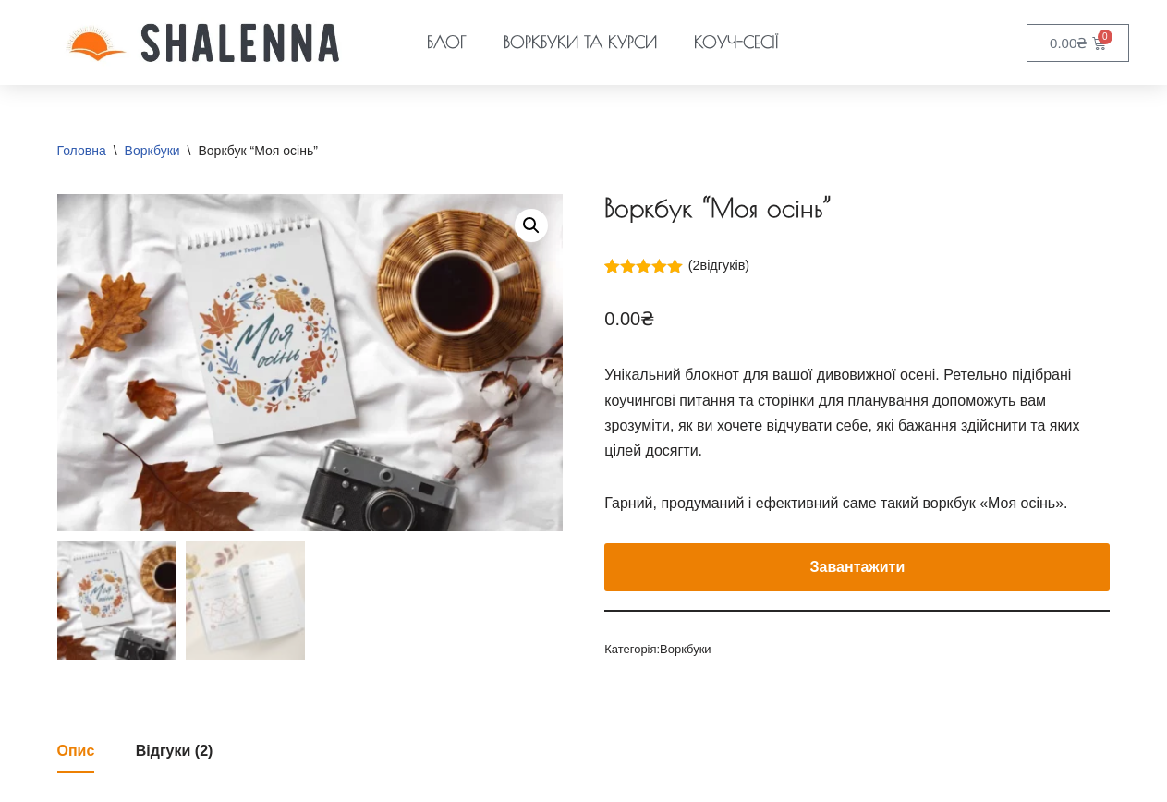
click at [1025, 576] on button "Завантажити" at bounding box center [858, 567] width 506 height 48
click at [616, 44] on link "Воркбуки та курси" at bounding box center [580, 42] width 190 height 85
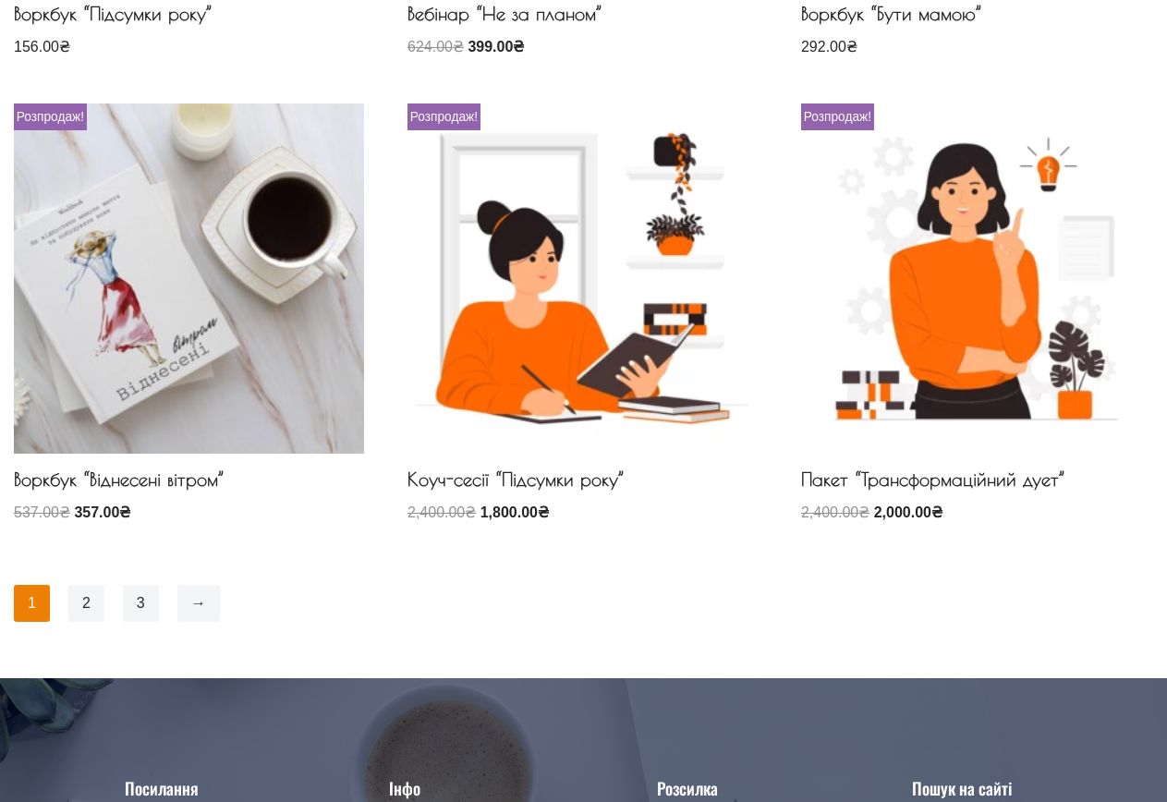
scroll to position [1202, 0]
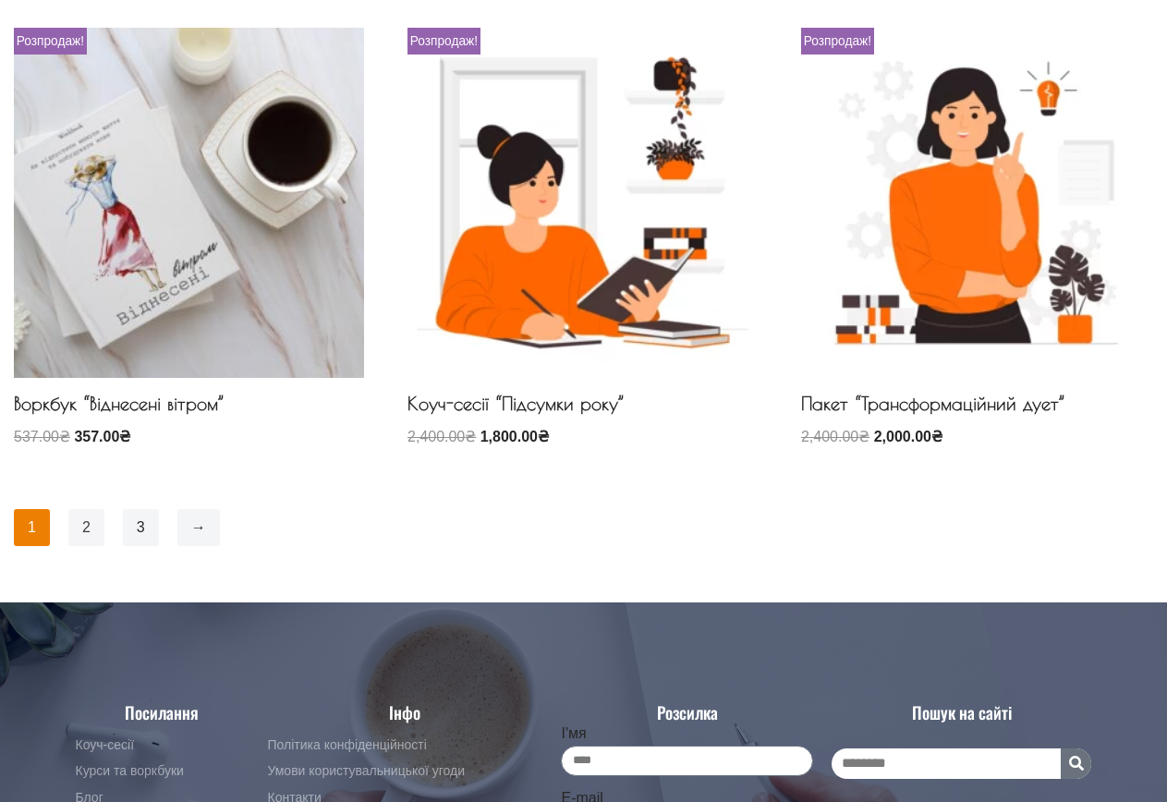
click at [76, 527] on link "2" at bounding box center [86, 527] width 36 height 37
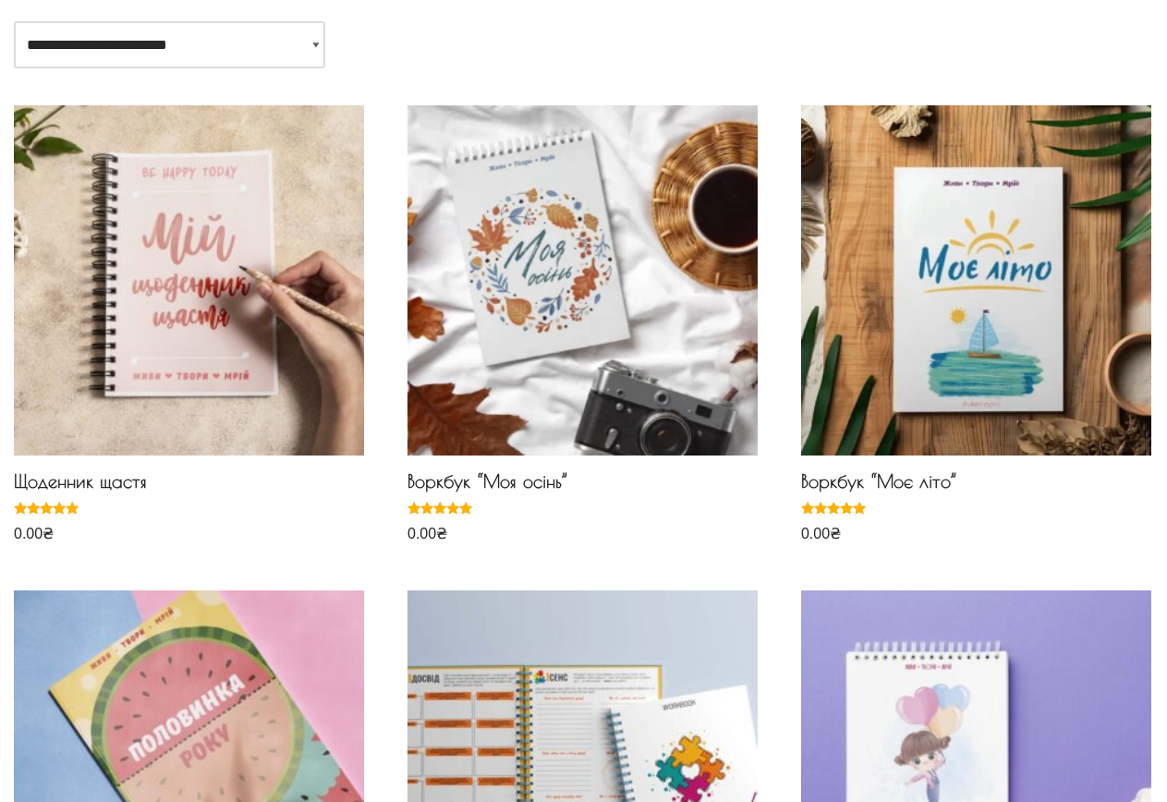
scroll to position [136, 0]
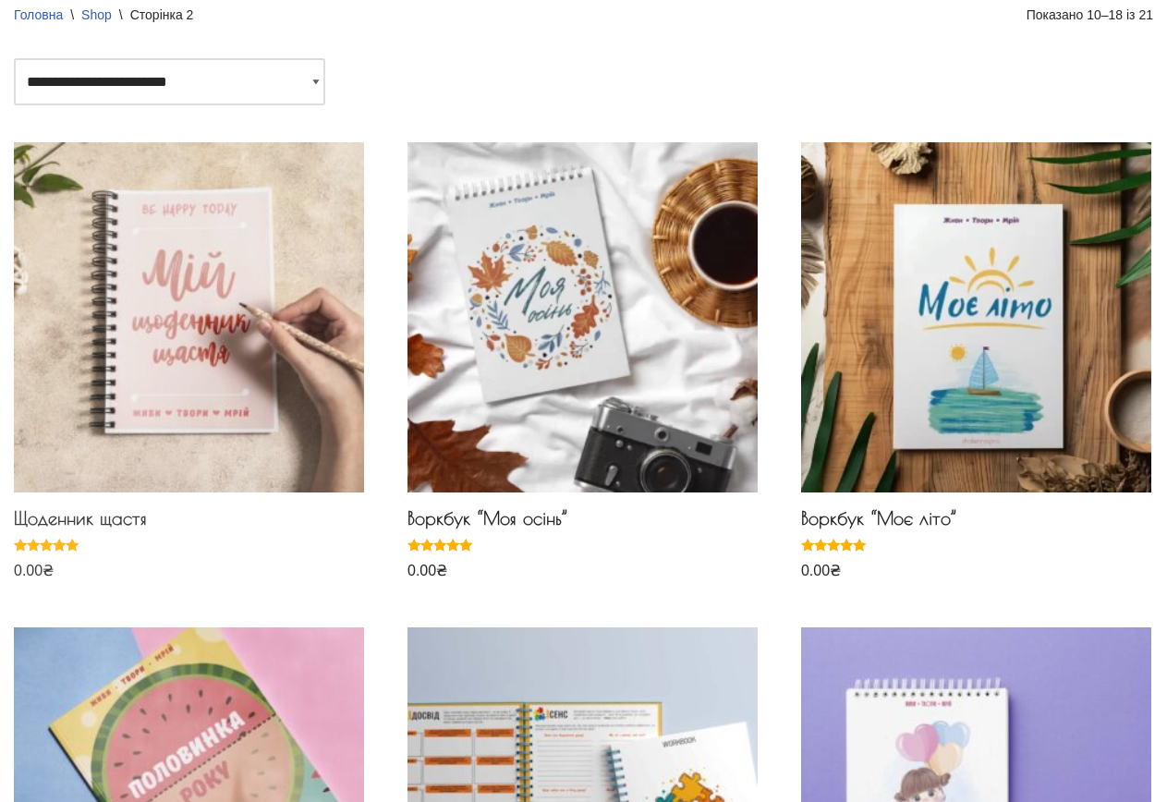
click at [214, 275] on img at bounding box center [189, 317] width 350 height 350
click at [121, 519] on h2 "Щоденник щастя" at bounding box center [189, 522] width 350 height 31
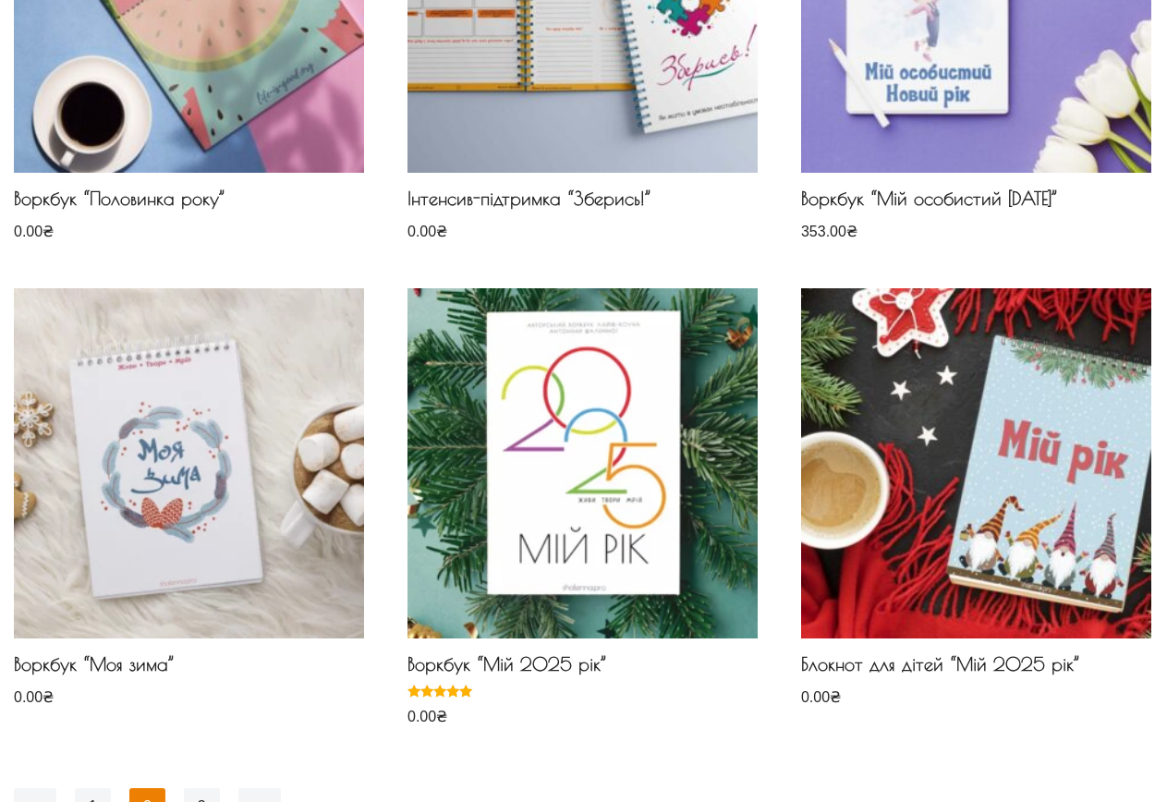
scroll to position [1043, 0]
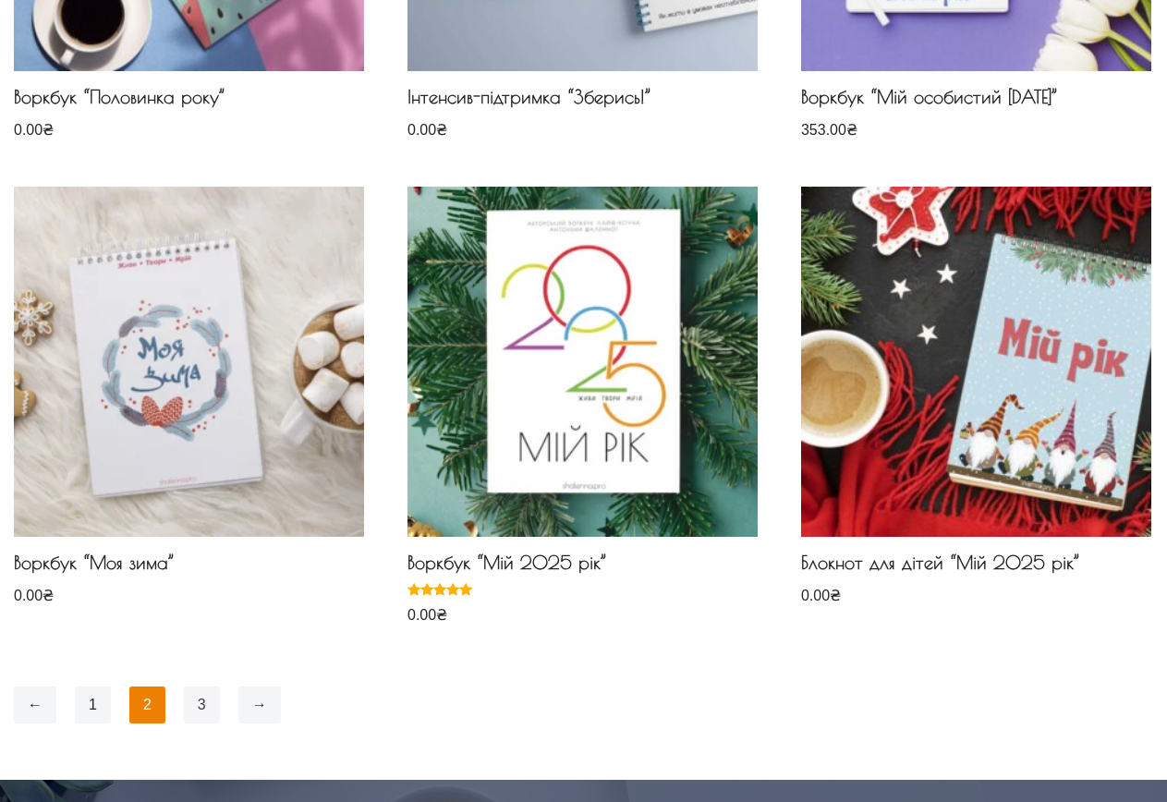
click at [196, 708] on link "3" at bounding box center [202, 705] width 36 height 37
click at [203, 707] on link "3" at bounding box center [202, 705] width 36 height 37
click at [198, 702] on link "3" at bounding box center [202, 705] width 36 height 37
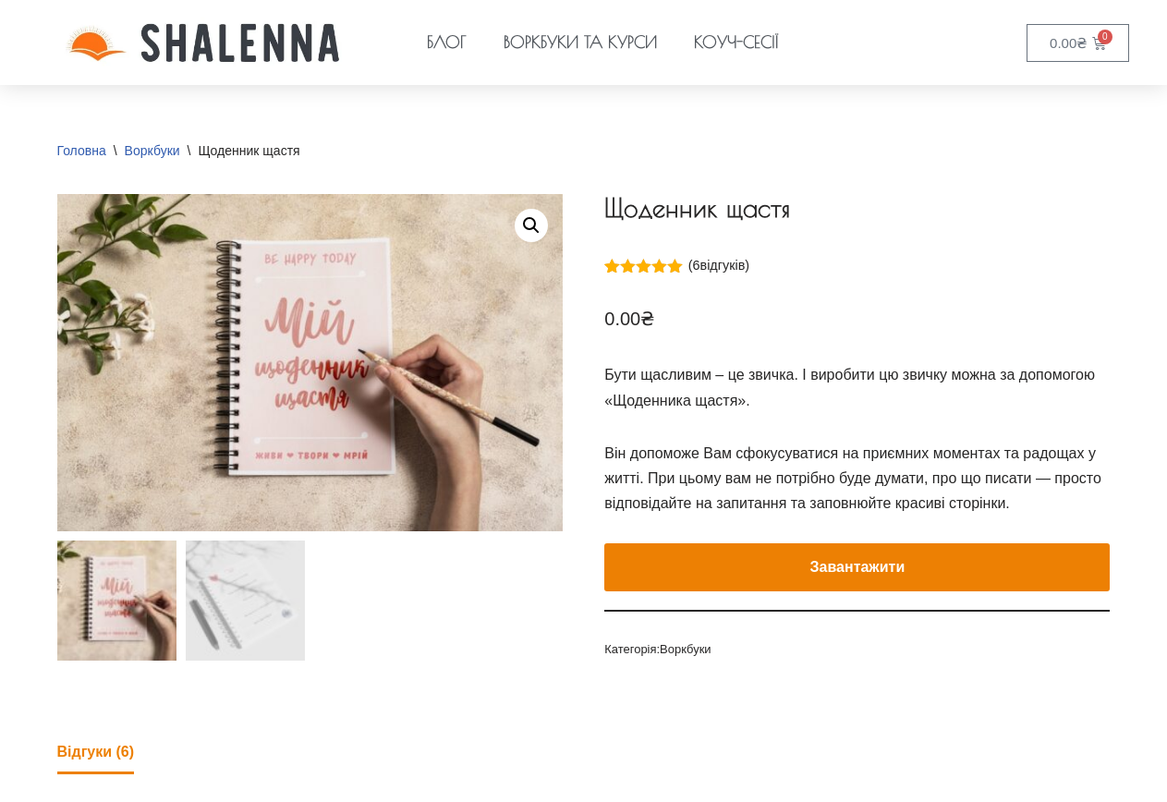
click at [934, 570] on button "Завантажити" at bounding box center [858, 567] width 506 height 48
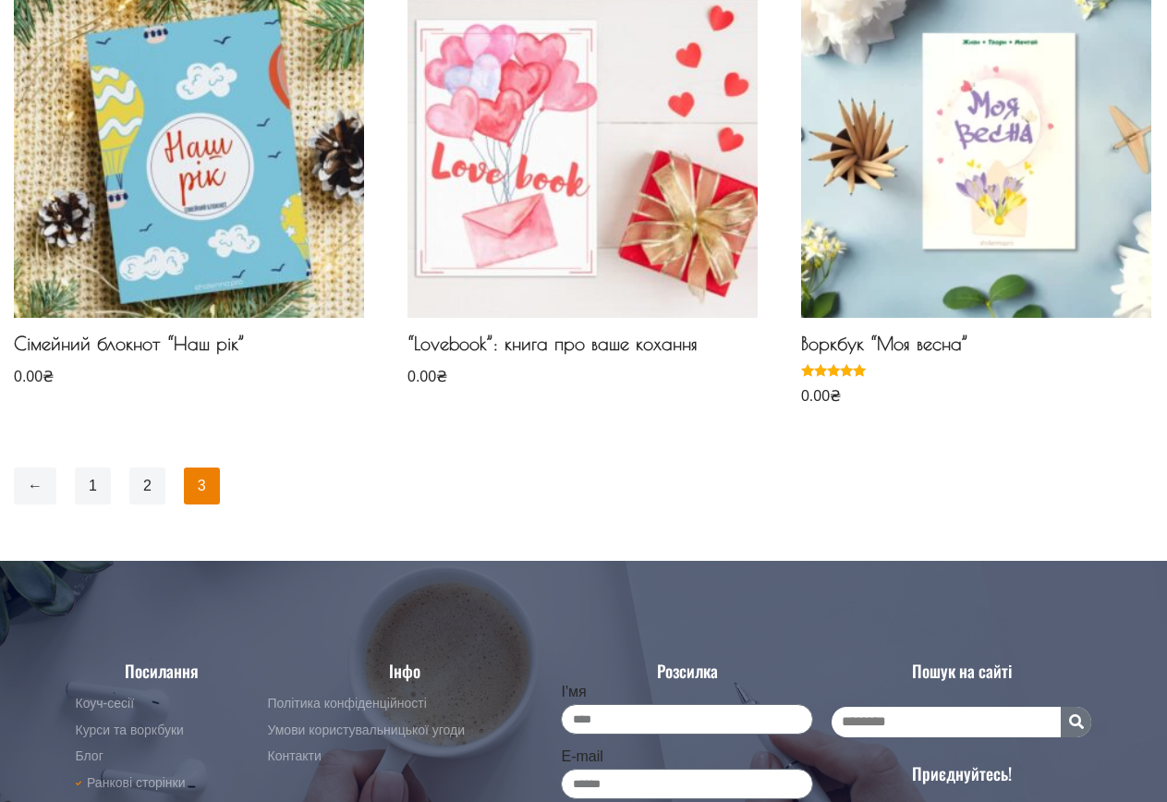
scroll to position [277, 0]
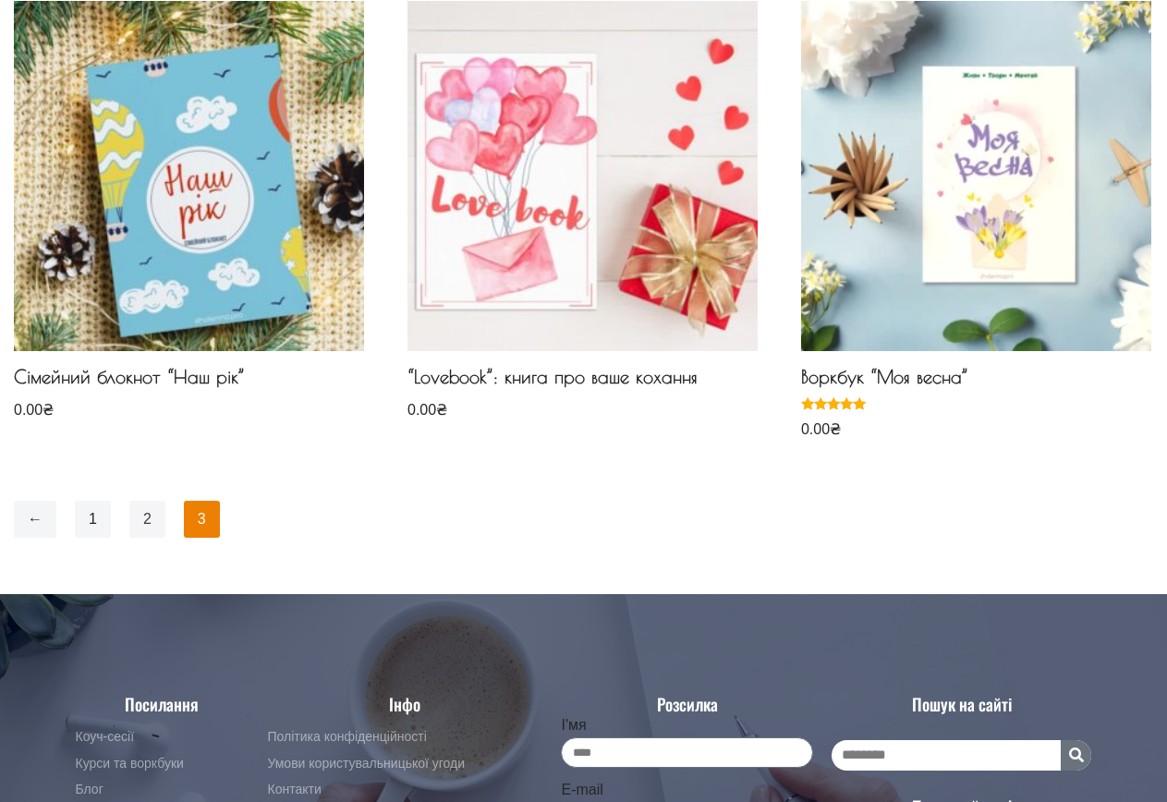
click at [142, 522] on link "2" at bounding box center [147, 519] width 36 height 37
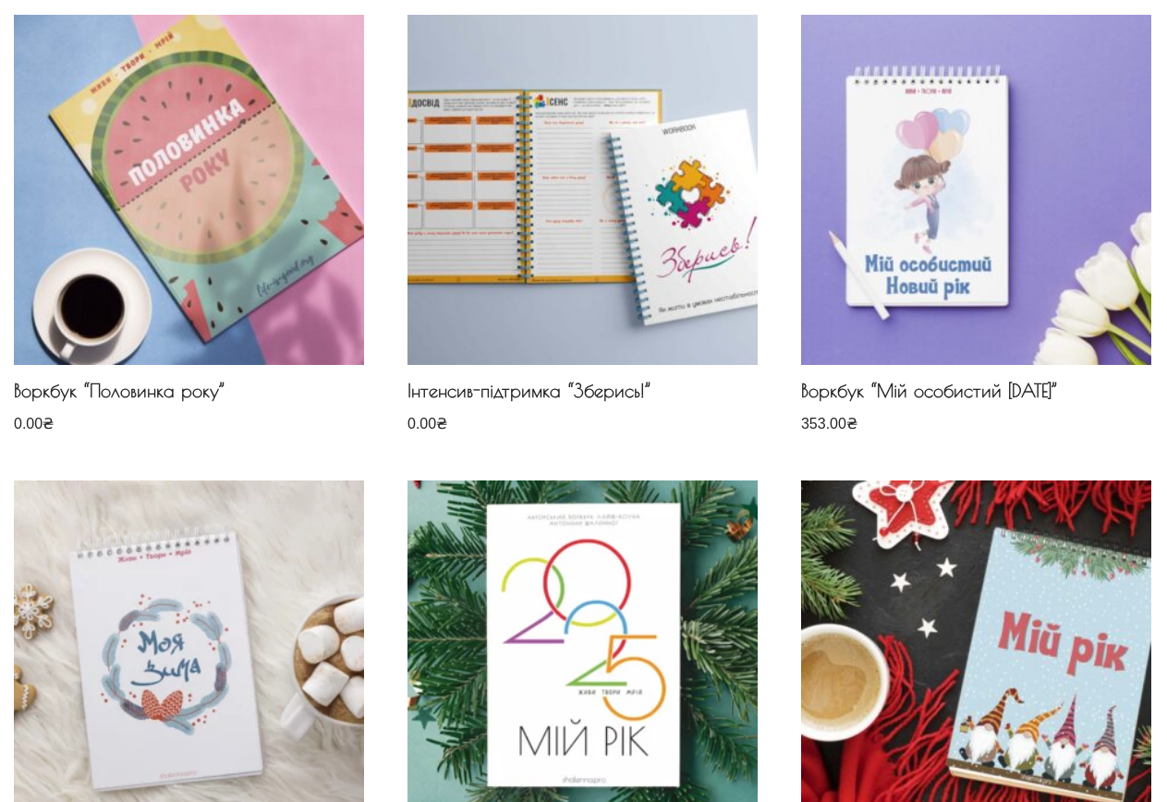
scroll to position [739, 0]
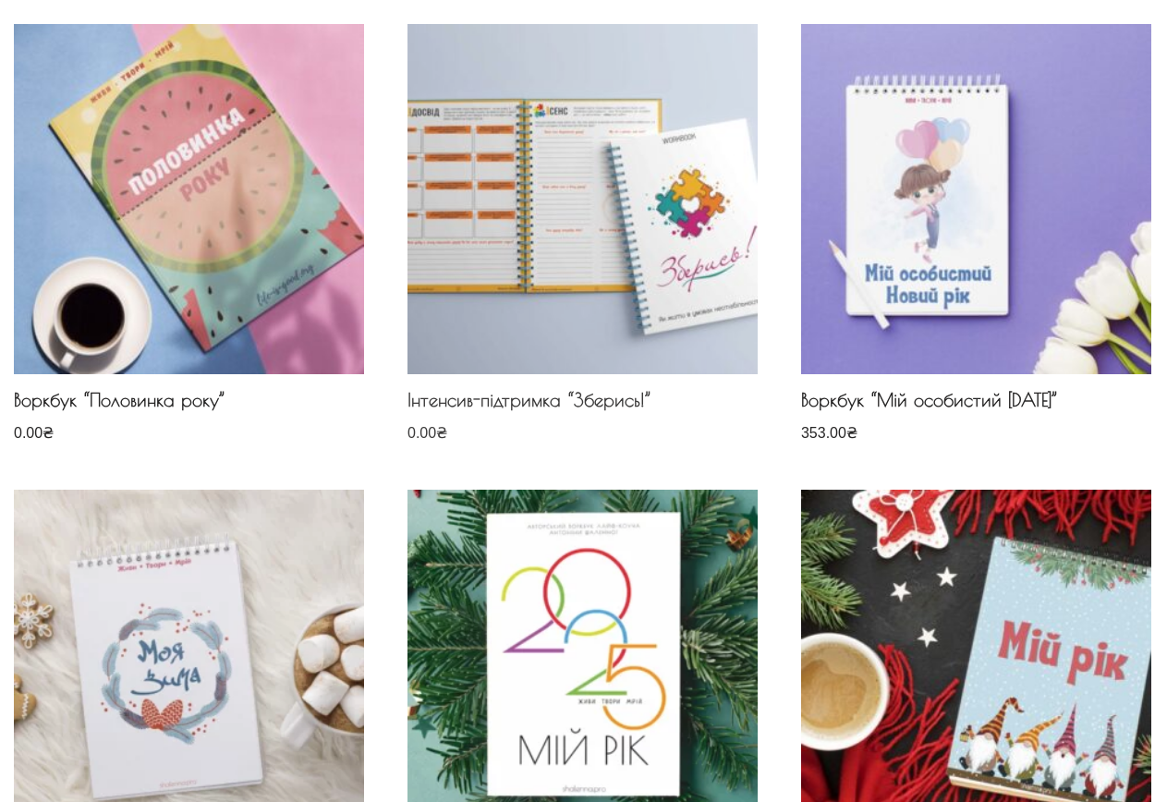
click at [607, 405] on h2 "Інтенсив-підтримка “Зберись!”" at bounding box center [583, 404] width 350 height 31
click at [545, 230] on img at bounding box center [583, 199] width 350 height 350
click at [465, 403] on h2 "Інтенсив-підтримка “Зберись!”" at bounding box center [583, 404] width 350 height 31
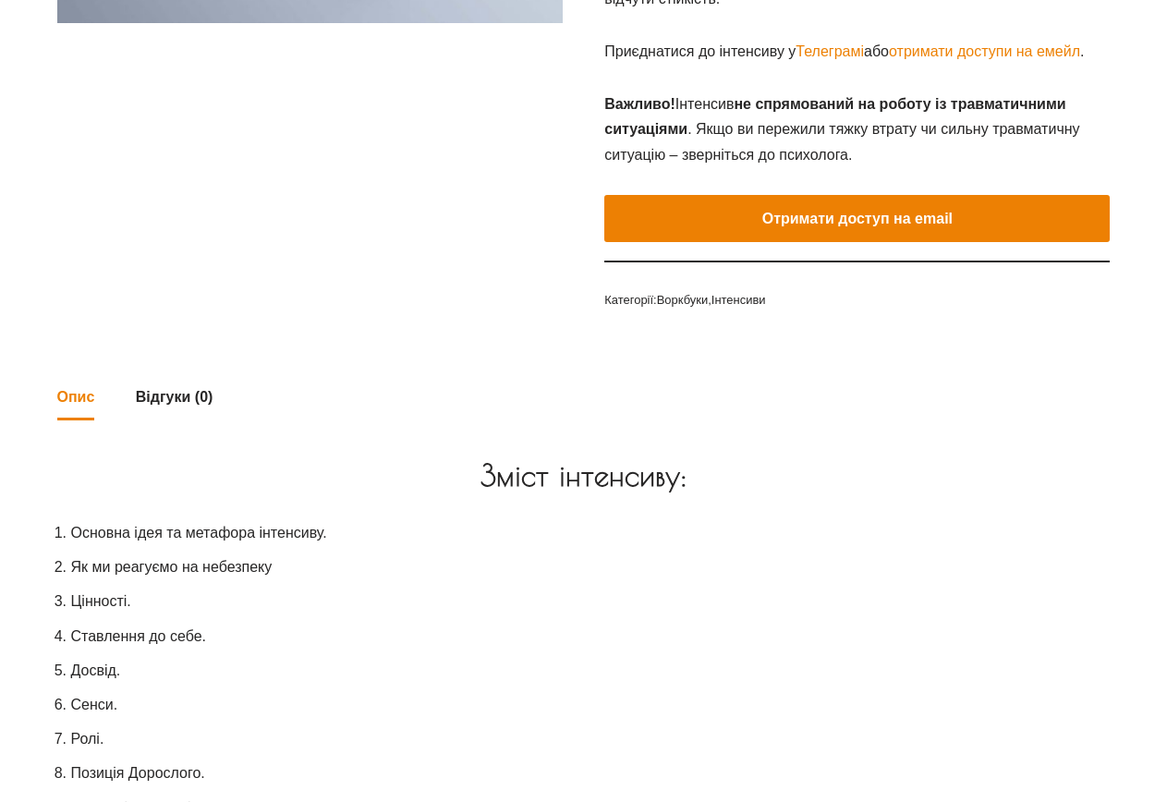
scroll to position [555, 0]
